Goal: Task Accomplishment & Management: Complete application form

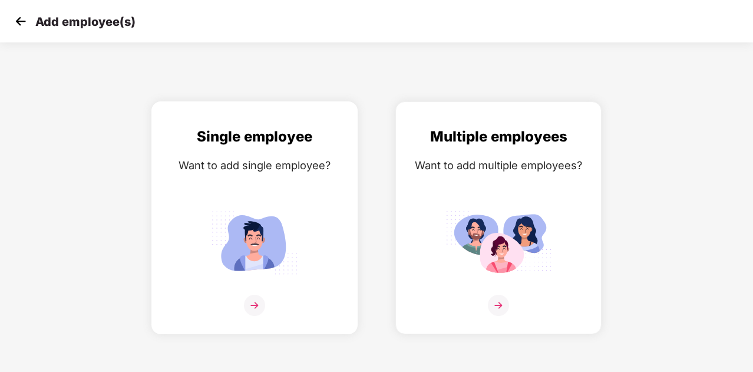
click at [253, 196] on div "Single employee Want to add single employee?" at bounding box center [254, 227] width 181 height 205
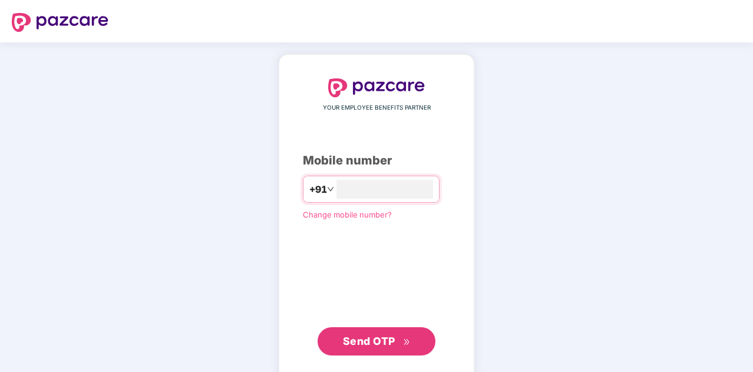
type input "**********"
click at [375, 355] on div "**********" at bounding box center [377, 216] width 196 height 324
click at [384, 340] on span "Send OTP" at bounding box center [369, 339] width 52 height 12
